Goal: Information Seeking & Learning: Learn about a topic

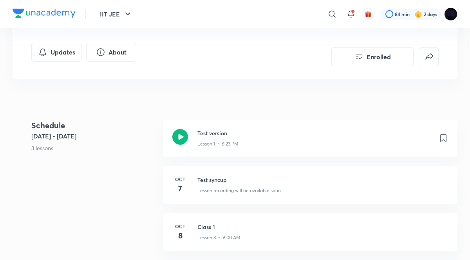
scroll to position [141, 0]
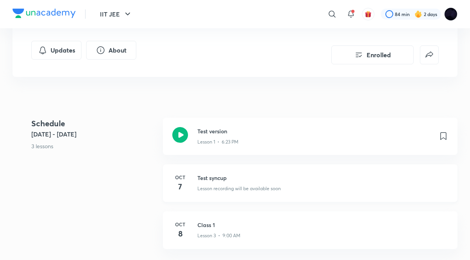
click at [206, 176] on h3 "Test syncup" at bounding box center [322, 178] width 251 height 8
